Goal: Task Accomplishment & Management: Manage account settings

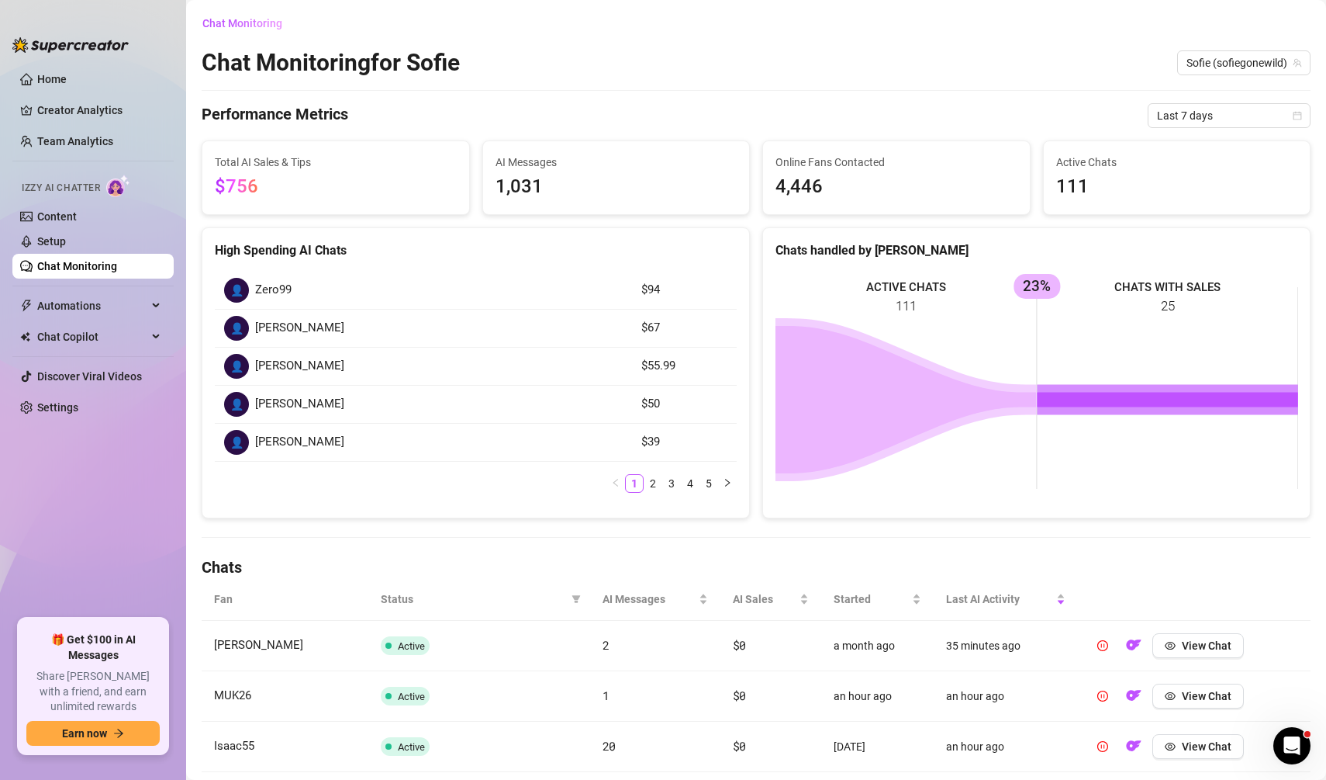
click at [1190, 128] on div "Chat Monitoring Chat Monitoring for [PERSON_NAME] (sofiegonewild) Performance M…" at bounding box center [756, 598] width 1109 height 1174
click at [1188, 122] on span "Last 7 days" at bounding box center [1229, 115] width 144 height 23
click at [1184, 188] on div "Last 30 days" at bounding box center [1229, 196] width 138 height 17
click at [1225, 114] on span "Last 30 days" at bounding box center [1229, 115] width 144 height 23
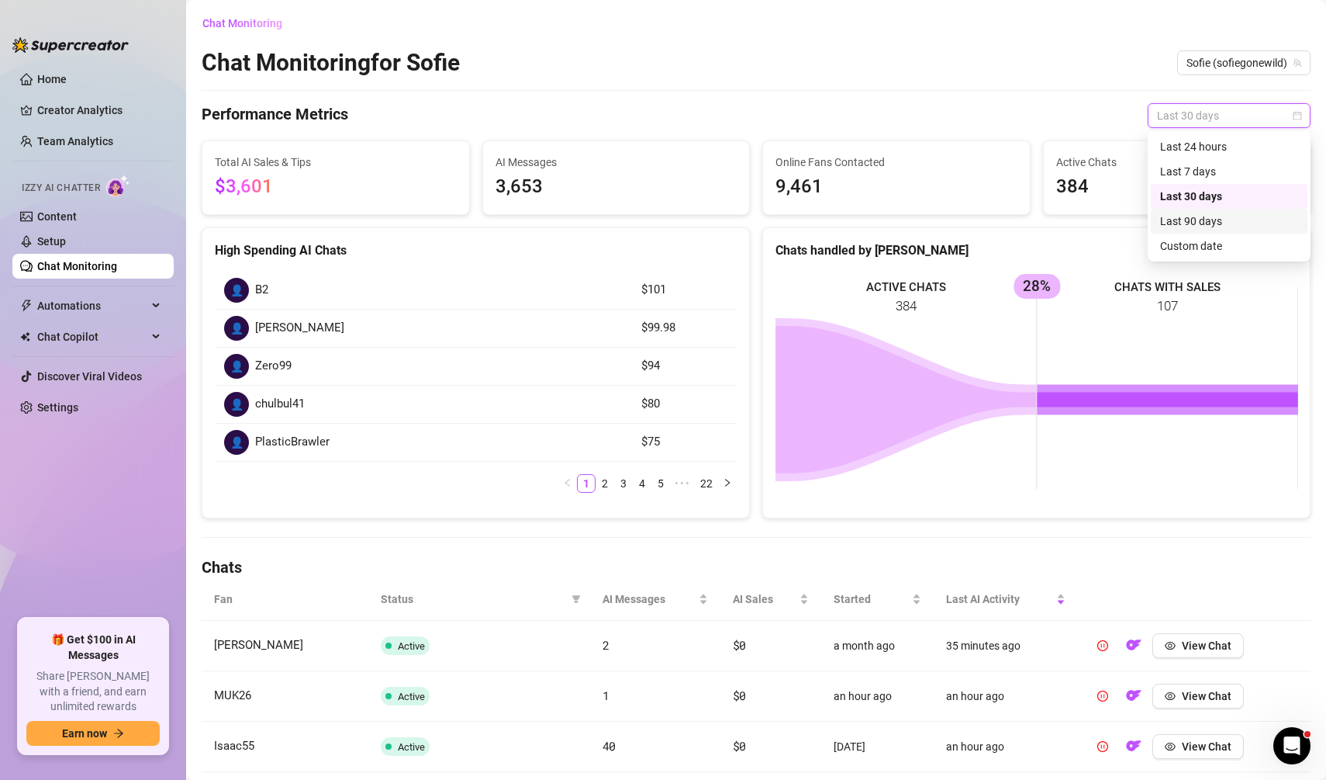
click at [1199, 213] on div "Last 90 days" at bounding box center [1229, 221] width 138 height 17
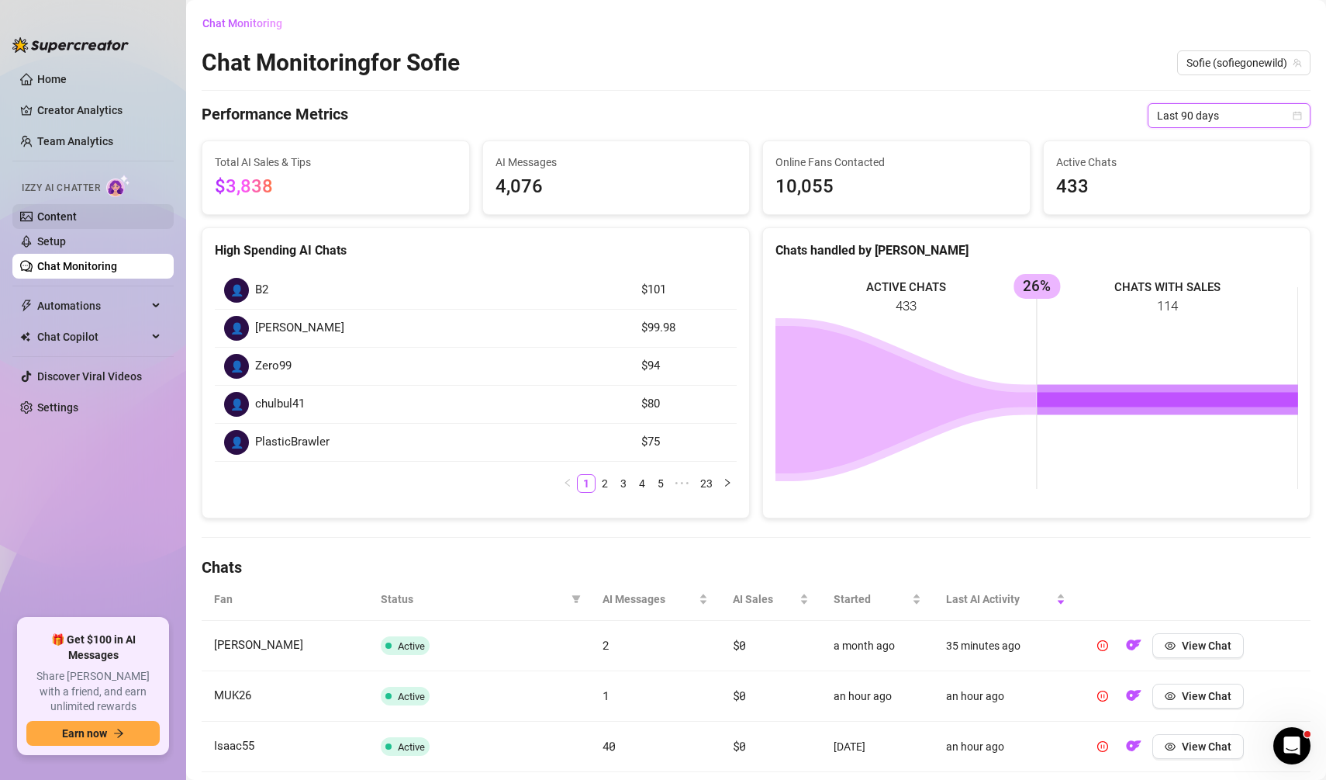
click at [77, 212] on link "Content" at bounding box center [57, 216] width 40 height 12
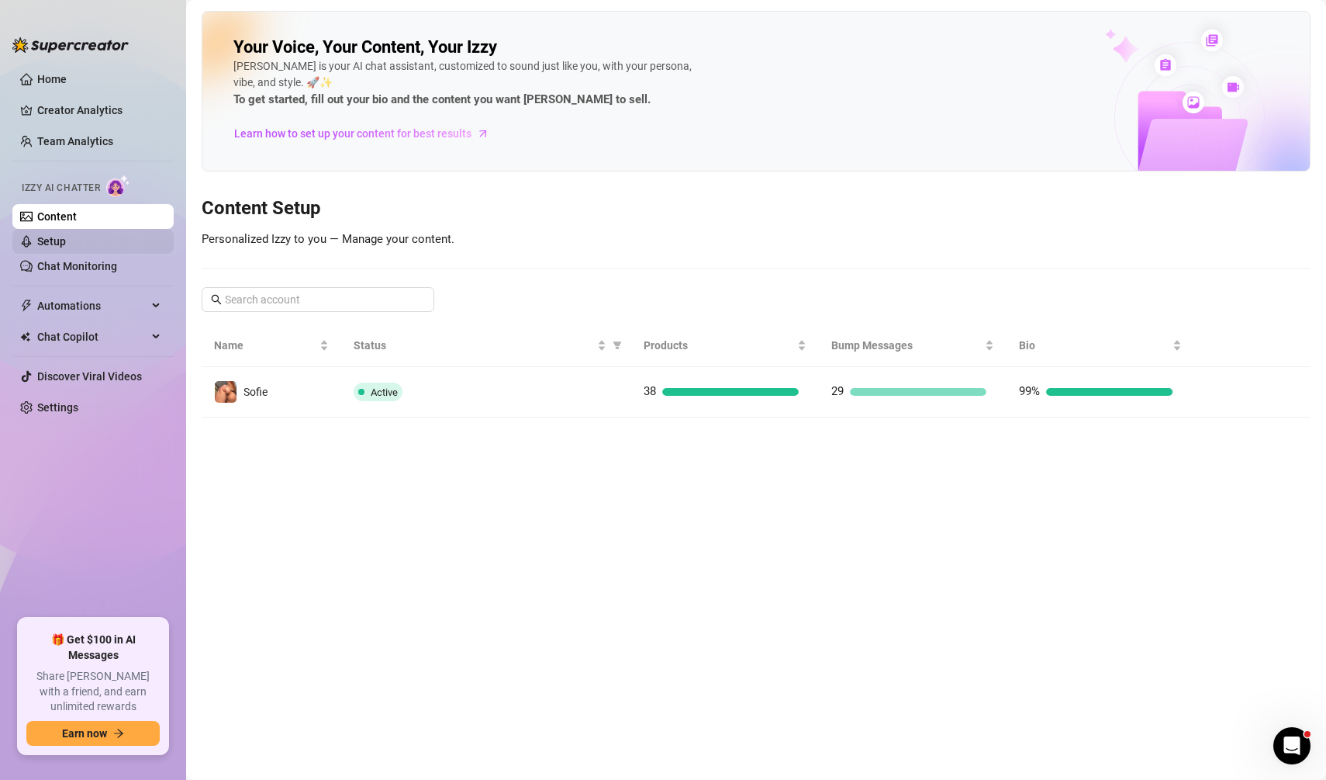
click at [66, 237] on link "Setup" at bounding box center [51, 241] width 29 height 12
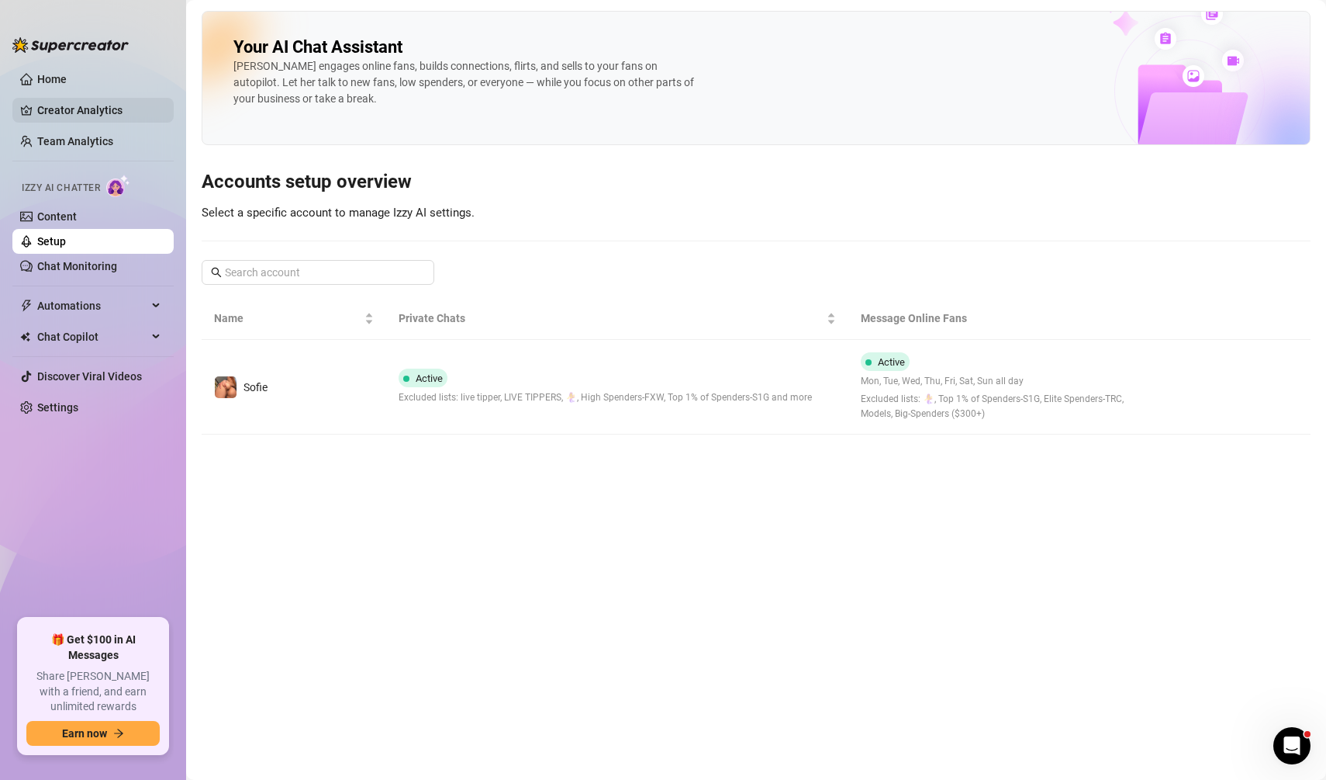
click at [106, 98] on link "Creator Analytics" at bounding box center [99, 110] width 124 height 25
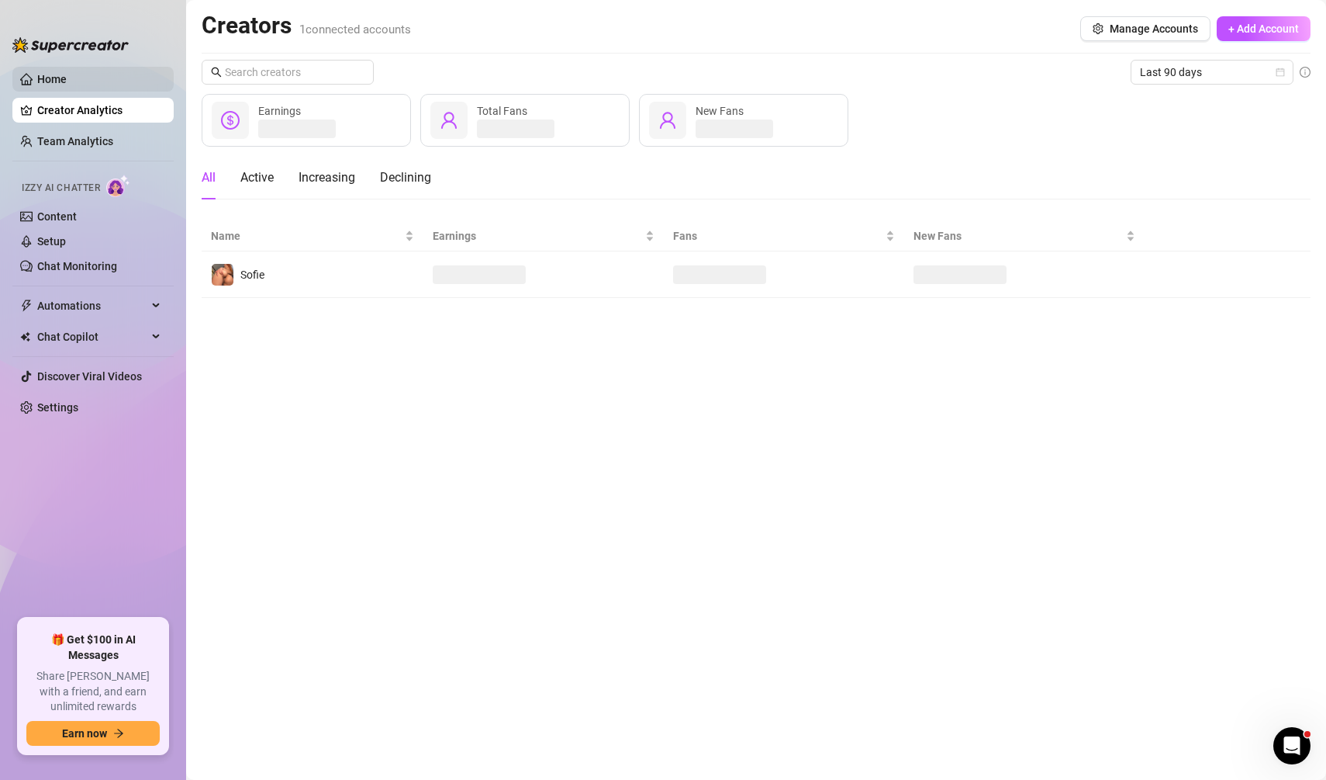
click at [67, 73] on link "Home" at bounding box center [51, 79] width 29 height 12
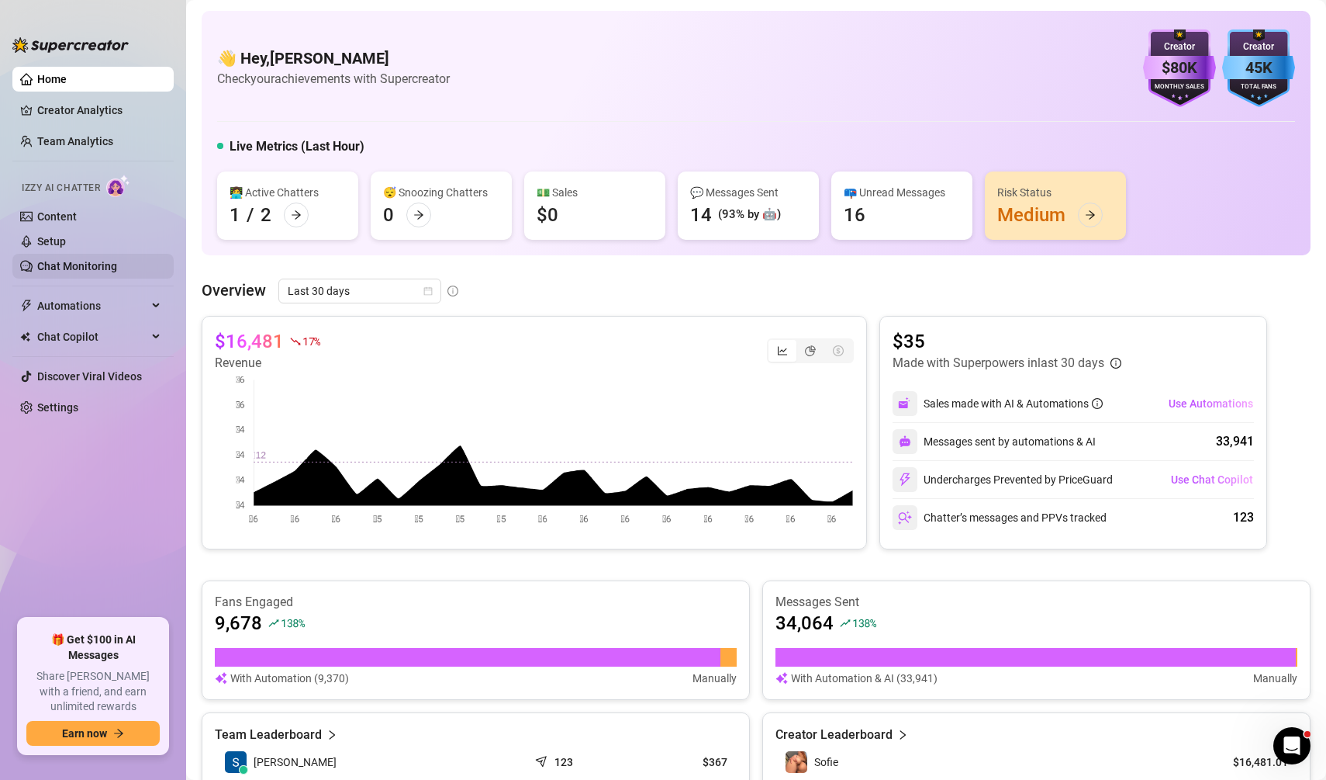
click at [117, 272] on link "Chat Monitoring" at bounding box center [77, 266] width 80 height 12
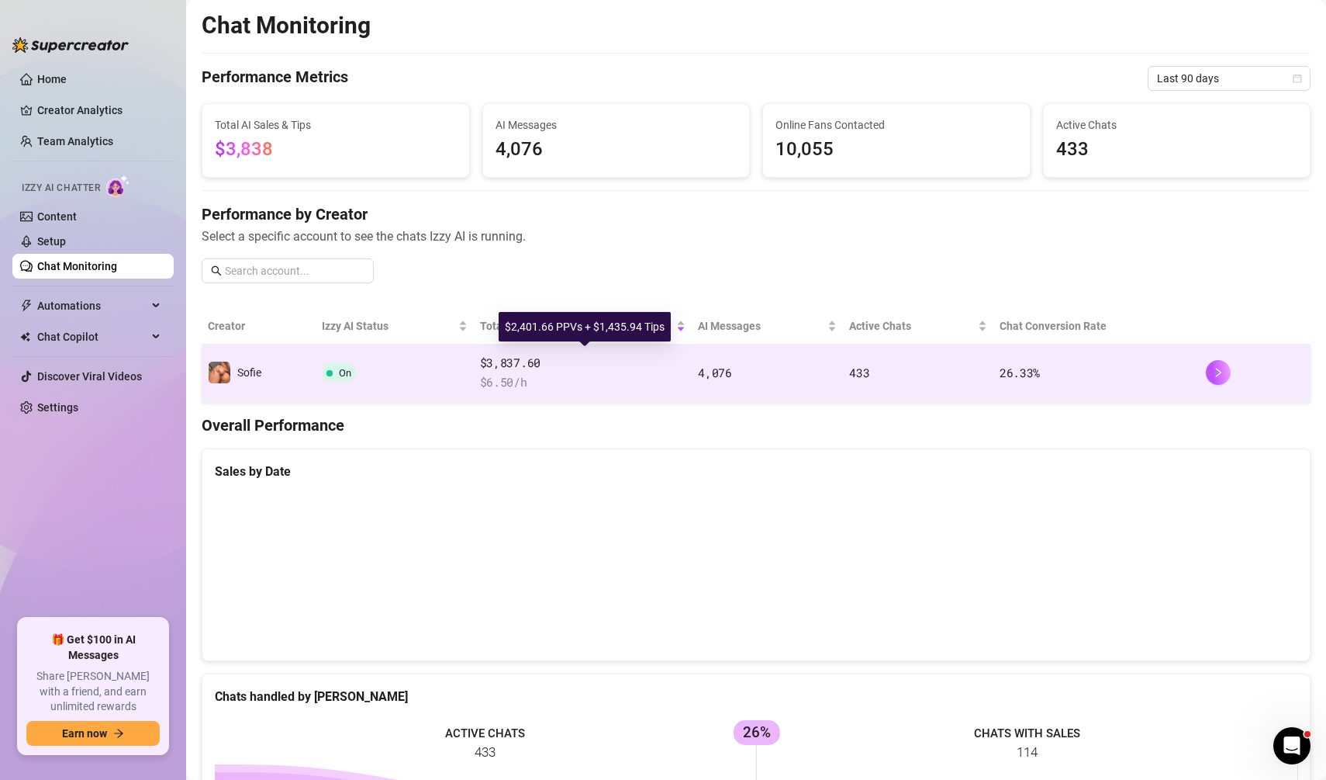
click at [522, 364] on span "$3,837.60" at bounding box center [583, 363] width 206 height 19
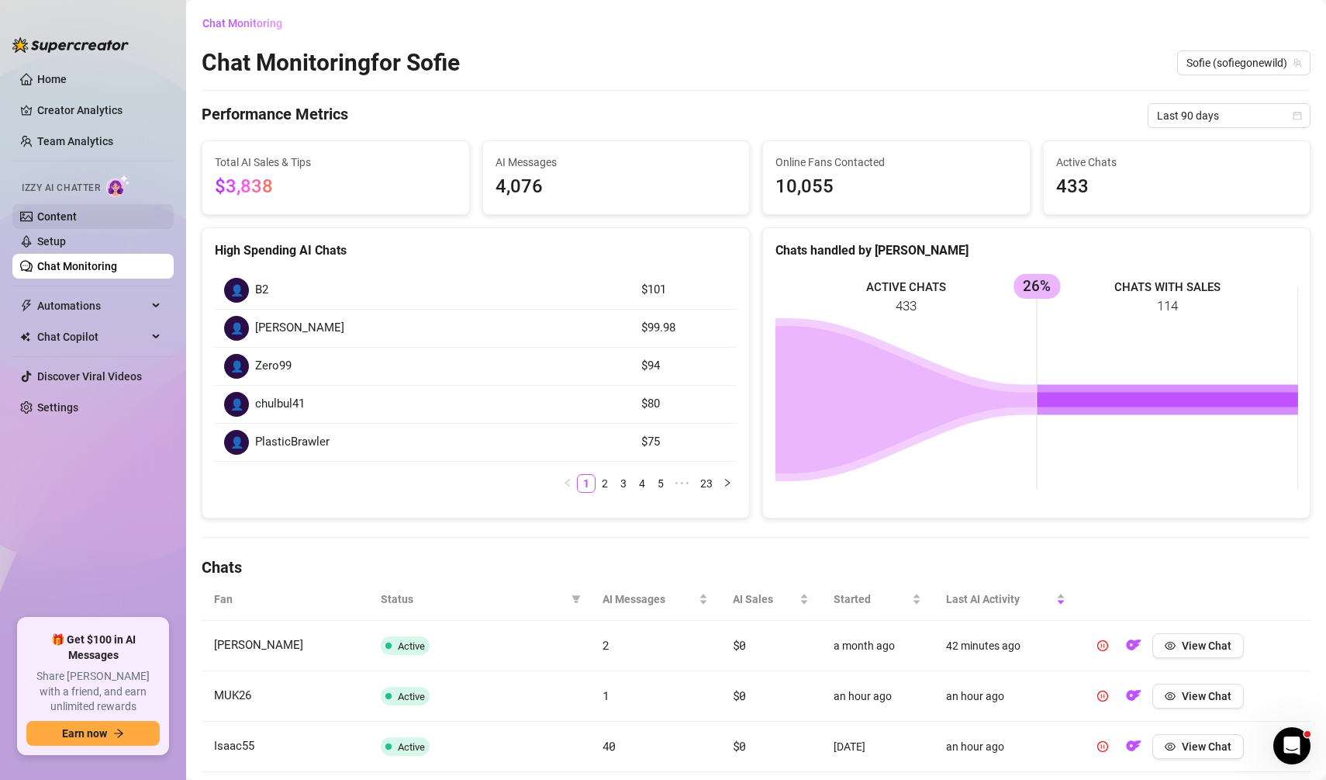
click at [77, 218] on link "Content" at bounding box center [57, 216] width 40 height 12
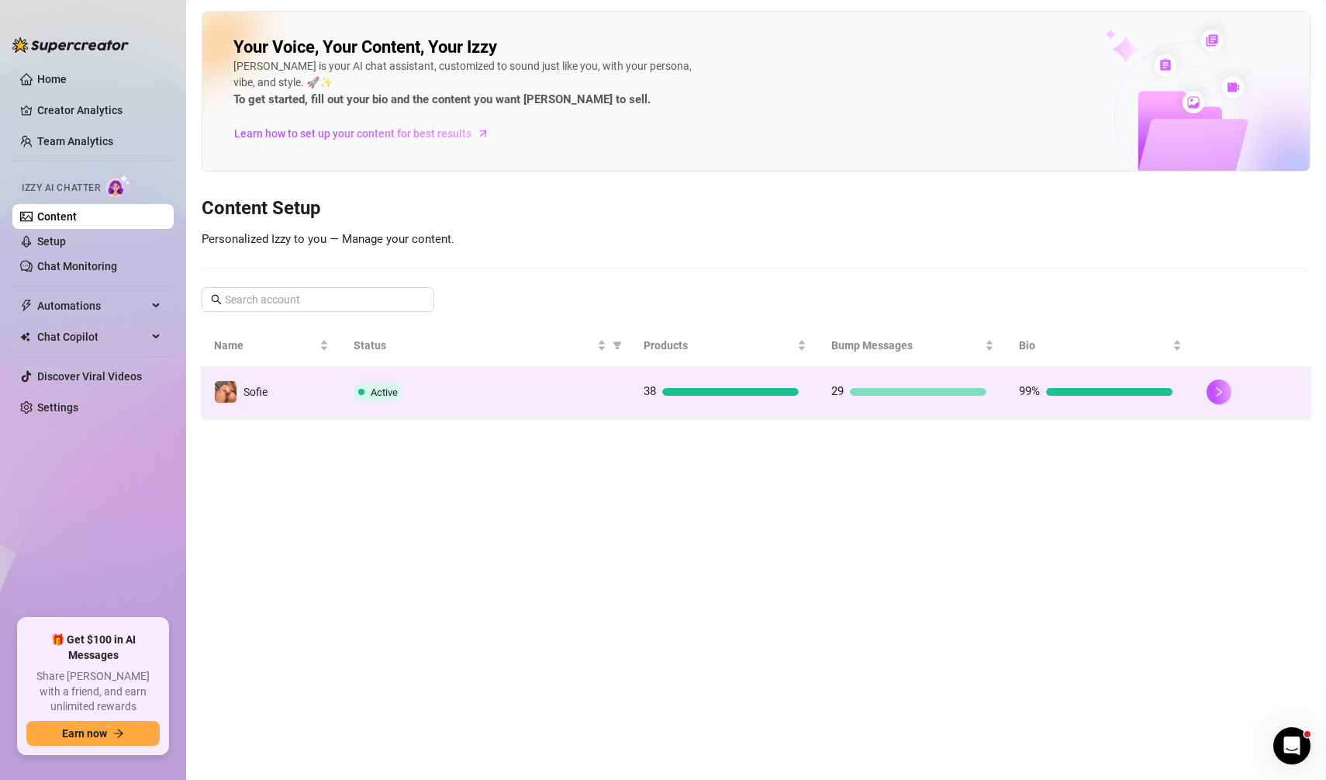
click at [896, 375] on td "29" at bounding box center [913, 392] width 188 height 50
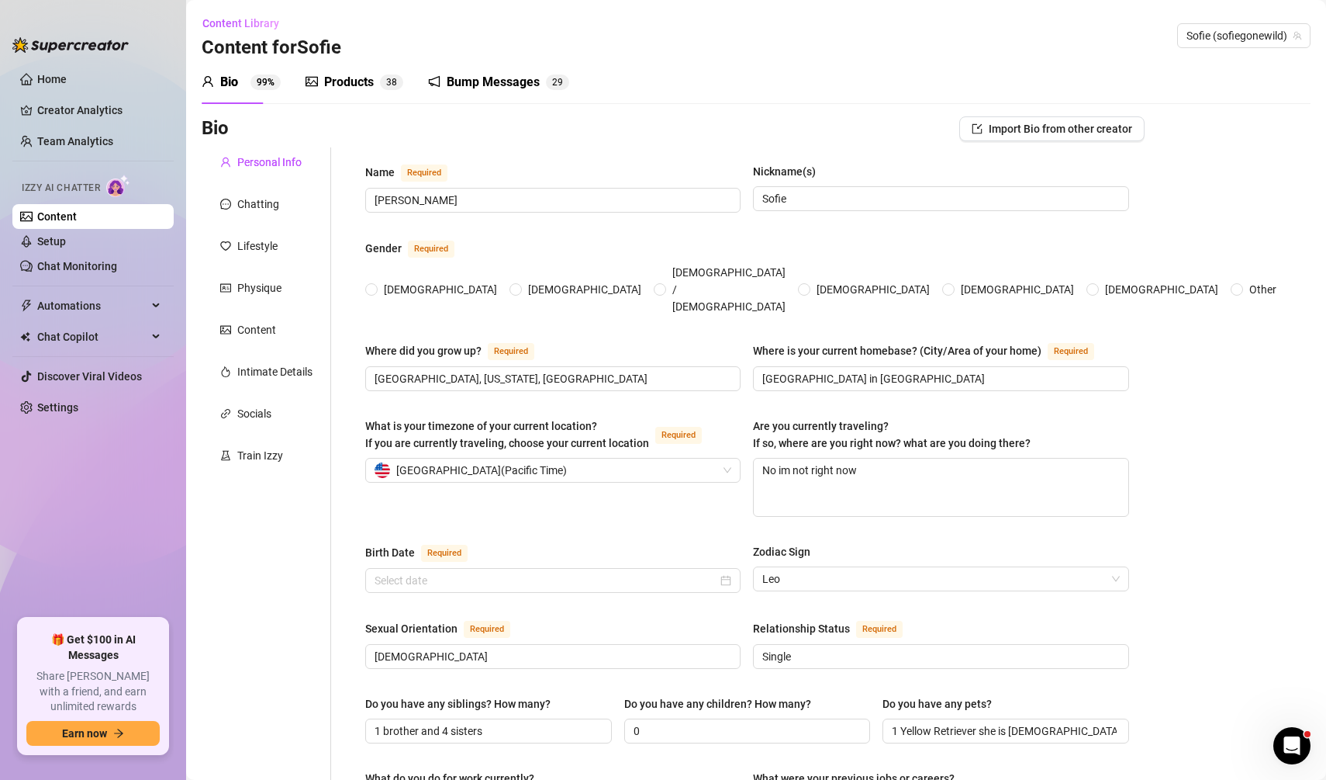
radio input "true"
type input "[DATE]"
click at [515, 82] on div "Bump Messages" at bounding box center [493, 82] width 93 height 19
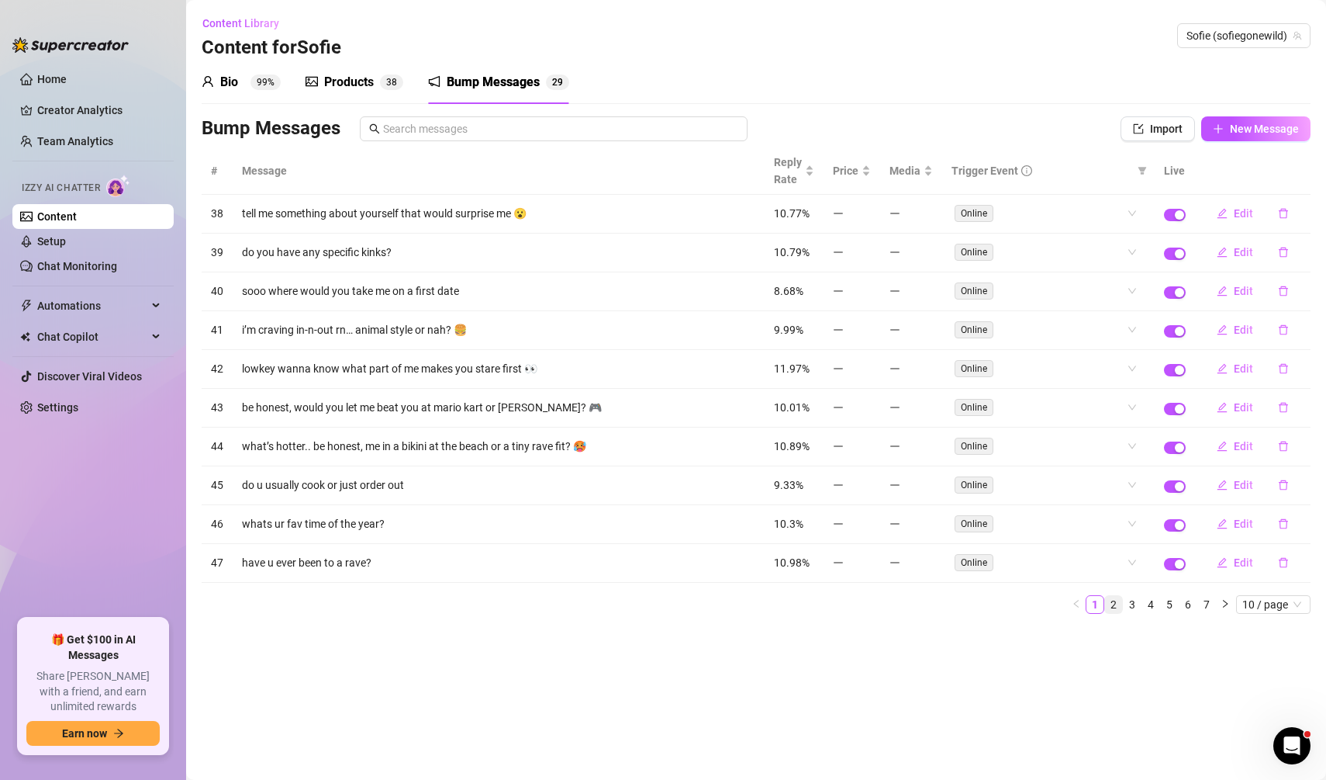
click at [1110, 596] on link "2" at bounding box center [1113, 604] width 17 height 17
click at [1124, 596] on link "3" at bounding box center [1132, 604] width 17 height 17
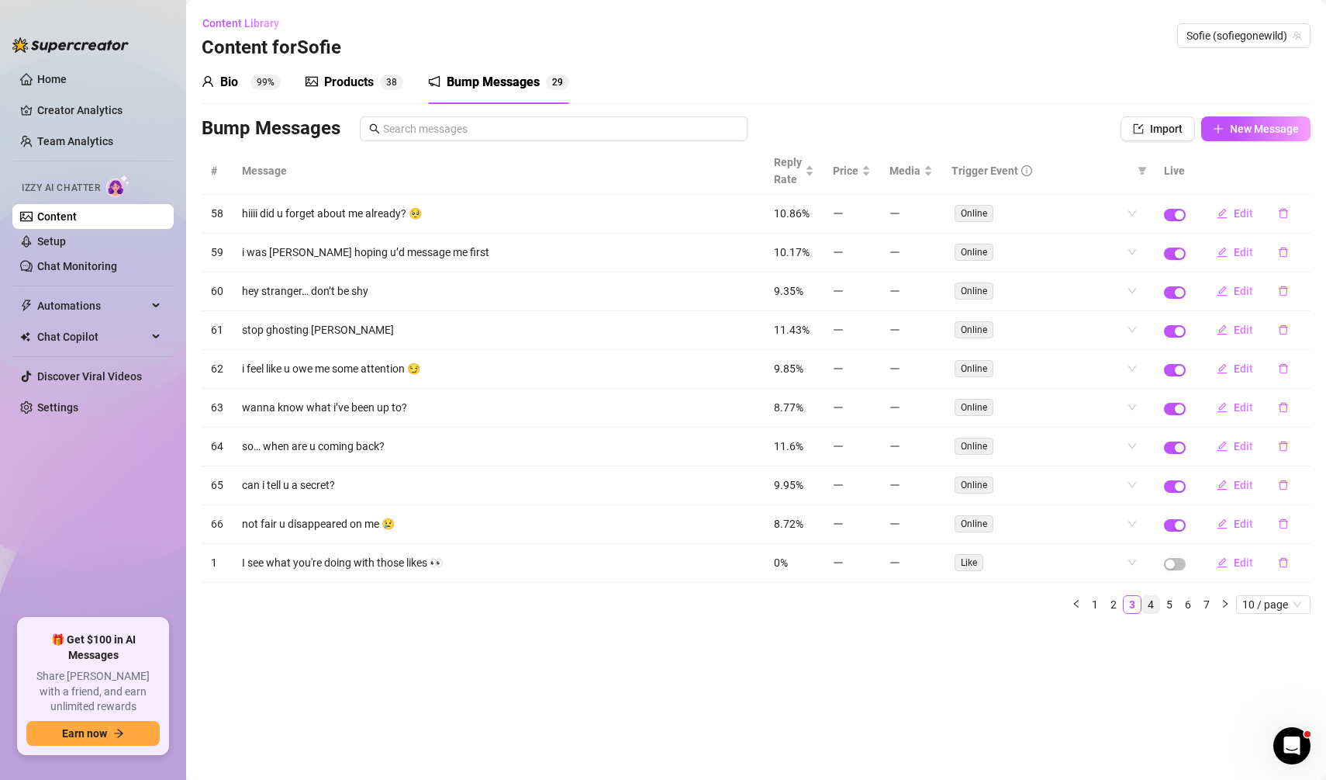
click at [1151, 596] on link "4" at bounding box center [1151, 604] width 17 height 17
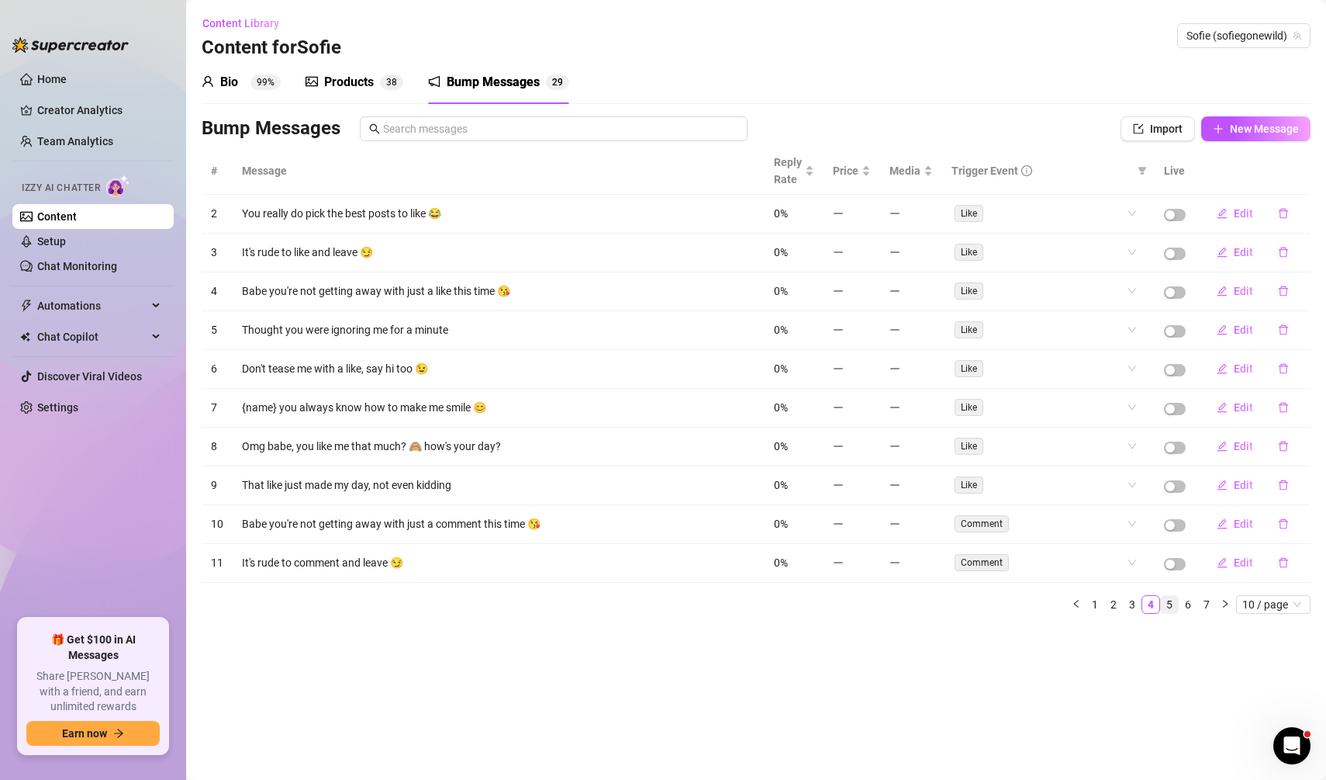
click at [1164, 596] on link "5" at bounding box center [1169, 604] width 17 height 17
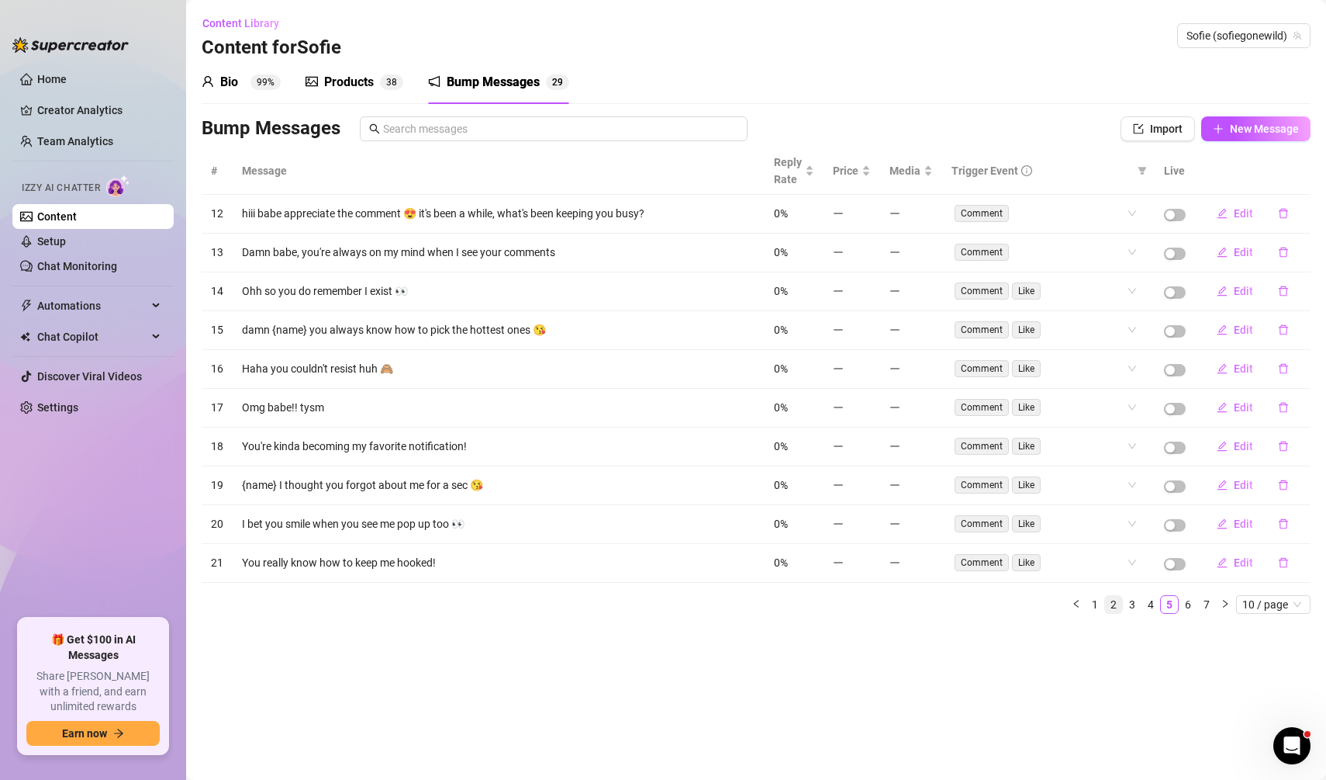
click at [1113, 596] on link "2" at bounding box center [1113, 604] width 17 height 17
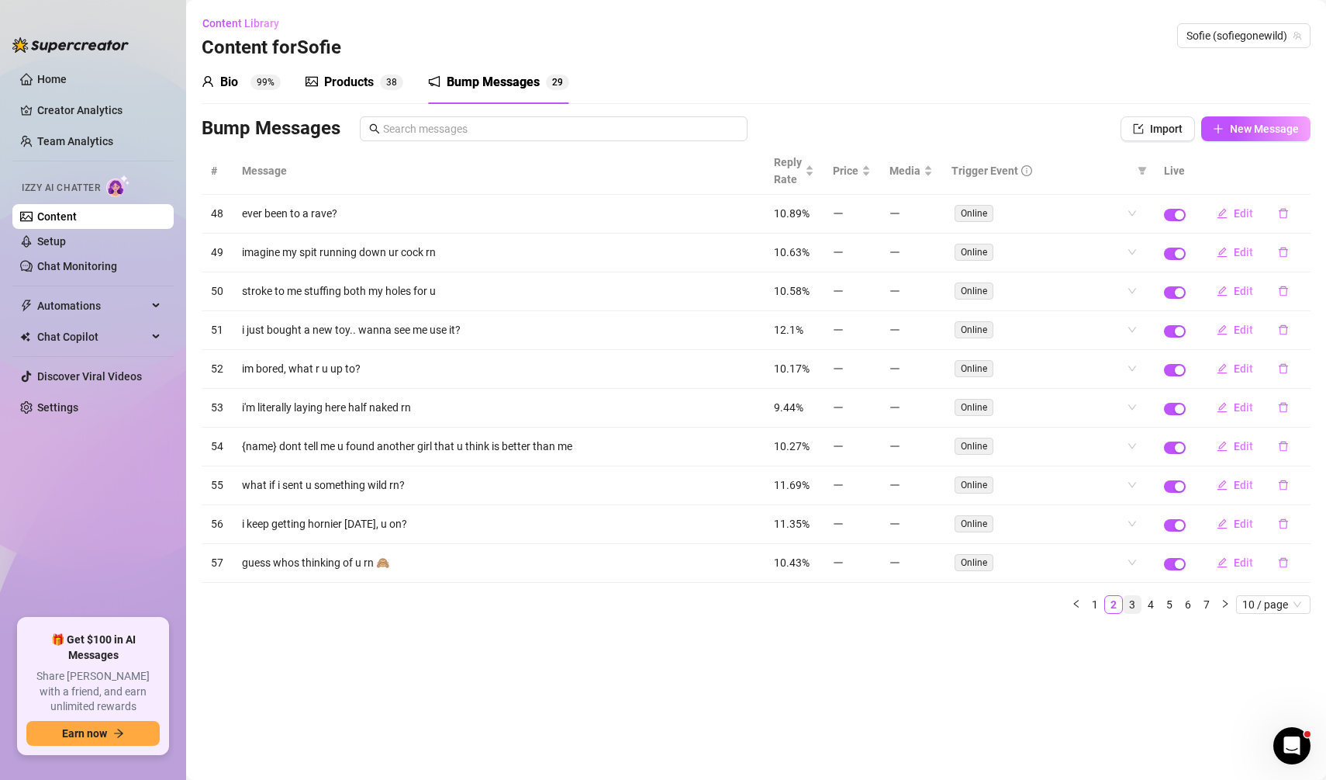
click at [1132, 596] on link "3" at bounding box center [1132, 604] width 17 height 17
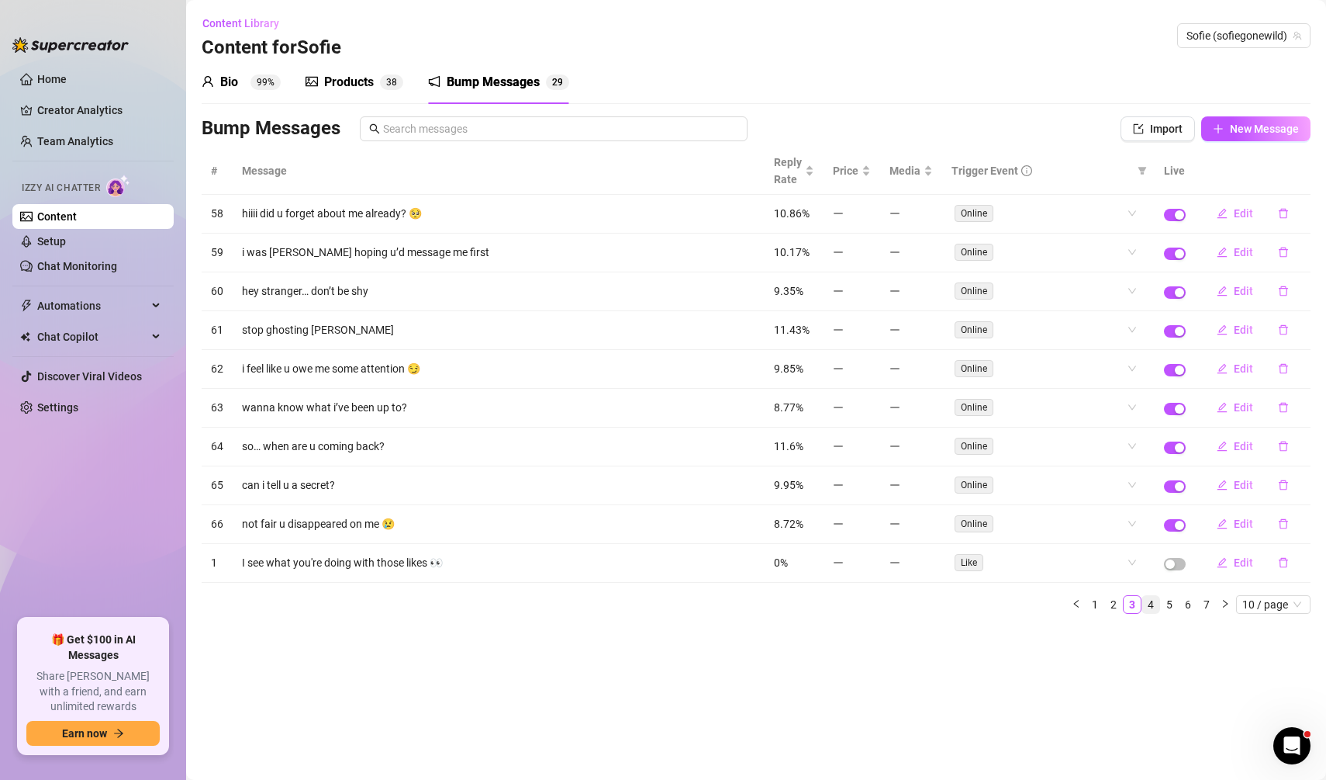
click at [1154, 596] on link "4" at bounding box center [1151, 604] width 17 height 17
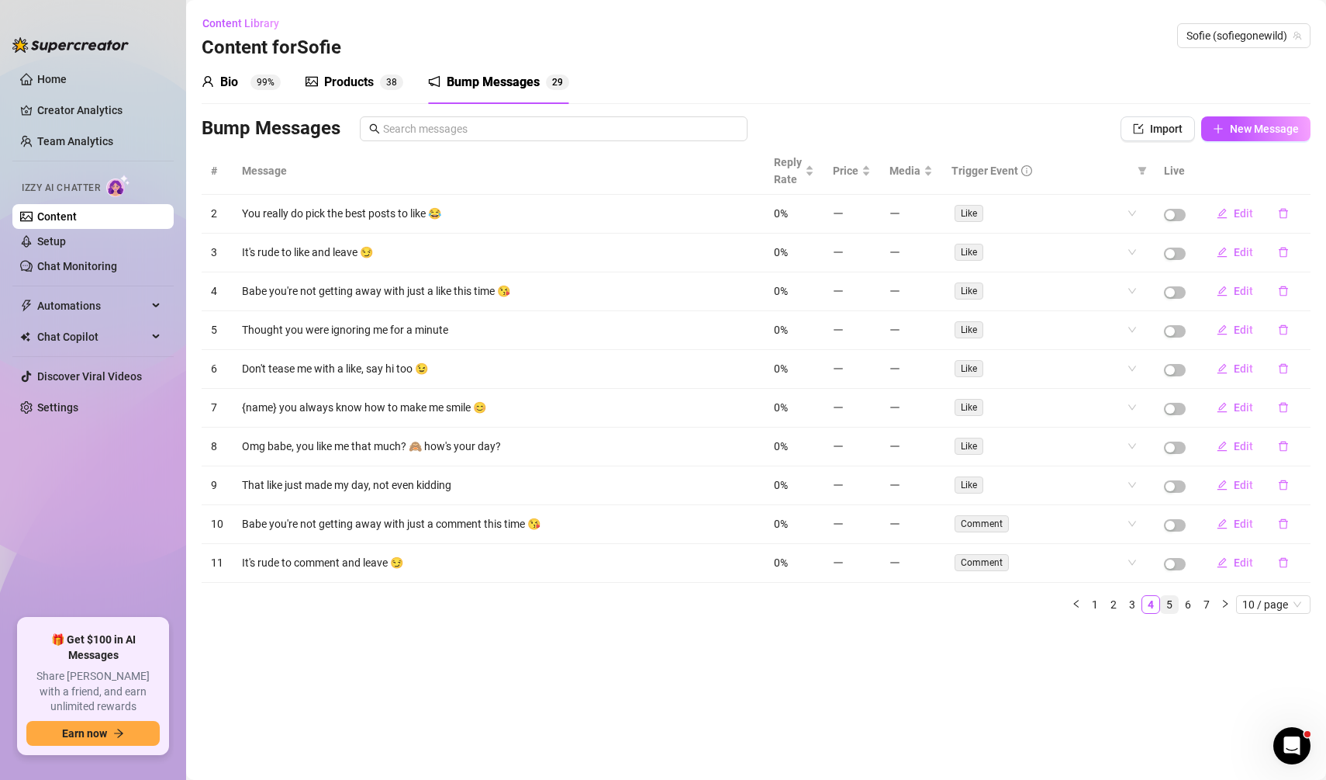
click at [1170, 596] on link "5" at bounding box center [1169, 604] width 17 height 17
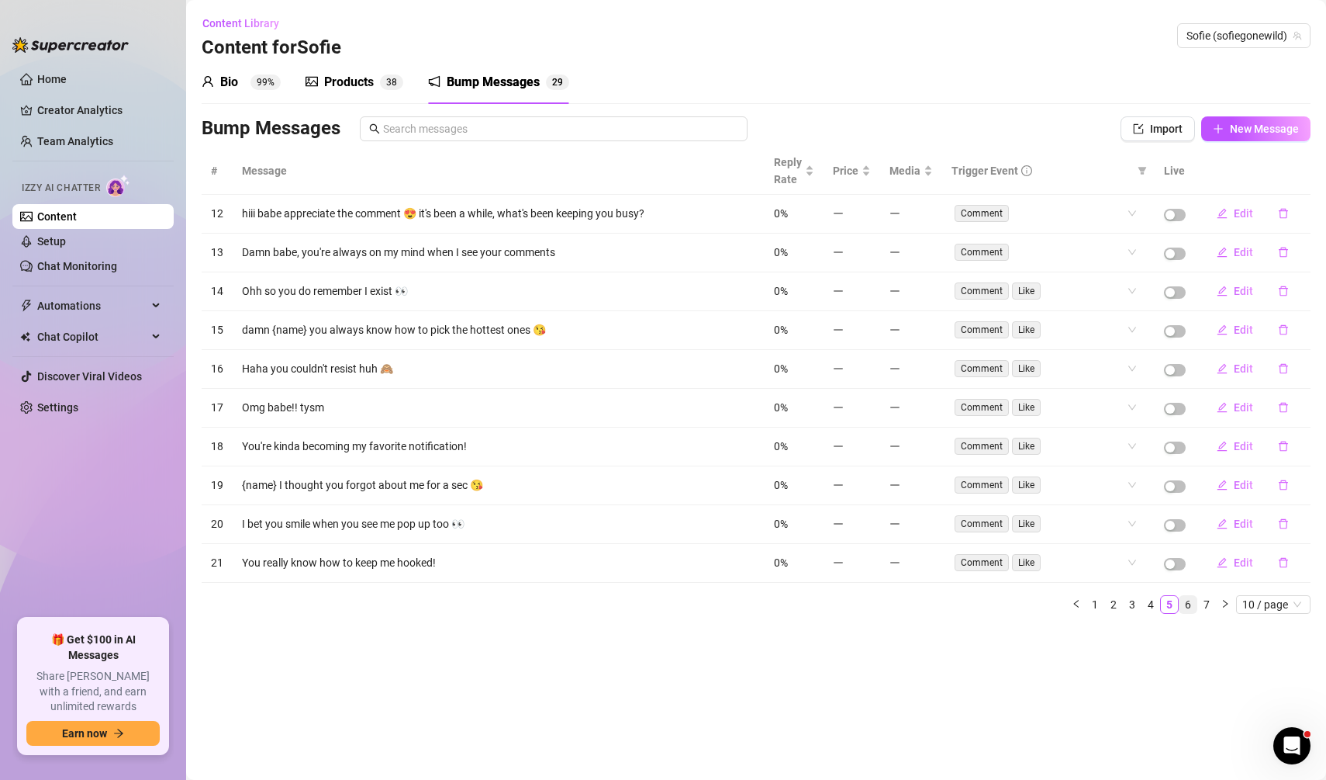
click at [1192, 596] on link "6" at bounding box center [1188, 604] width 17 height 17
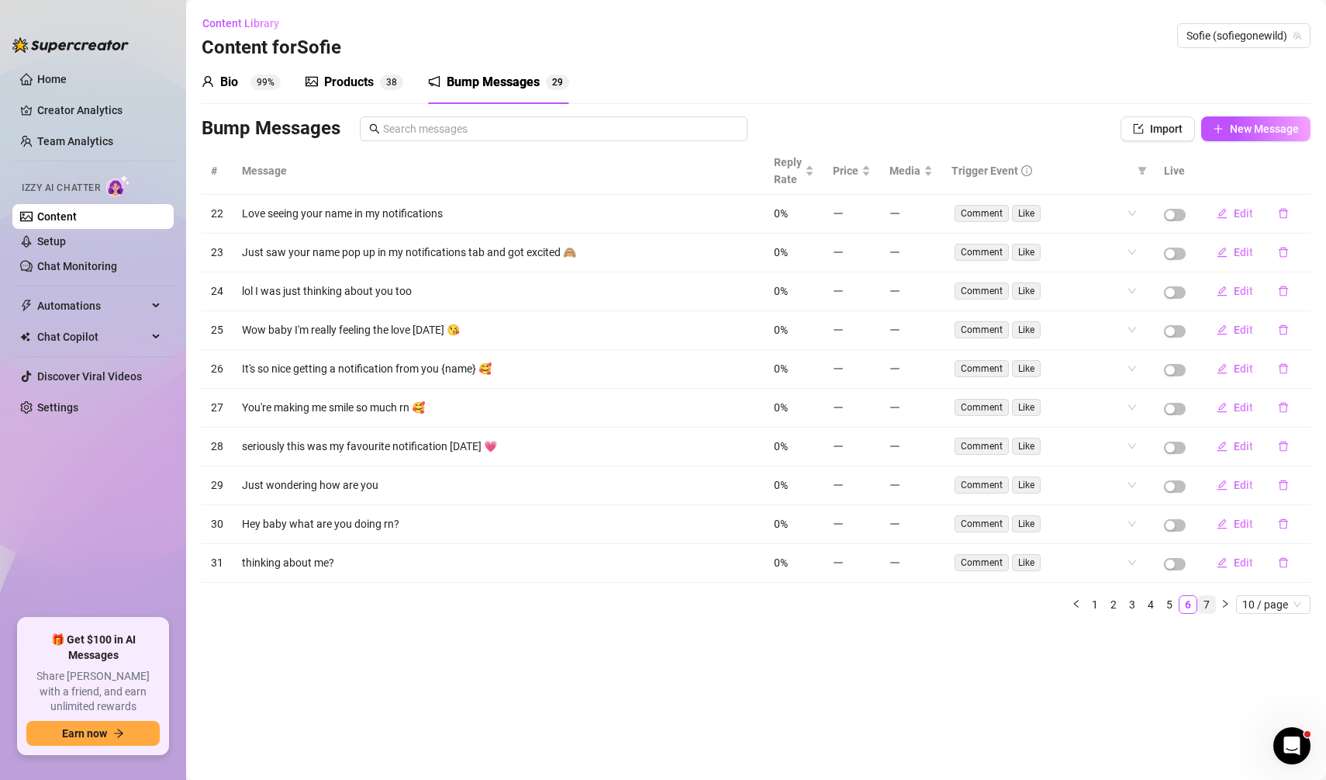
click at [1212, 596] on link "7" at bounding box center [1206, 604] width 17 height 17
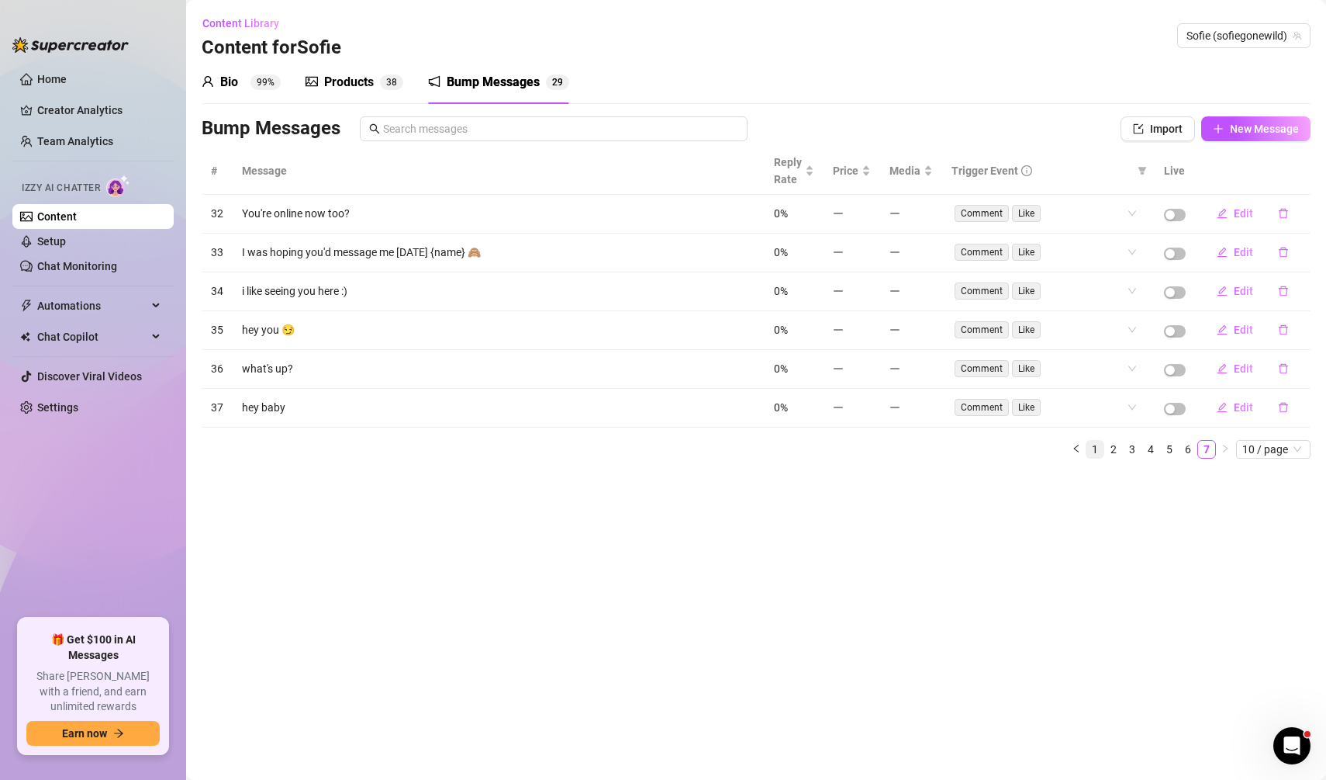
click at [1100, 445] on link "1" at bounding box center [1095, 449] width 17 height 17
